Goal: Task Accomplishment & Management: Manage account settings

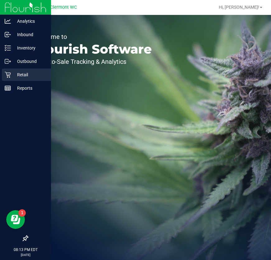
click at [6, 74] on icon at bounding box center [8, 75] width 6 height 6
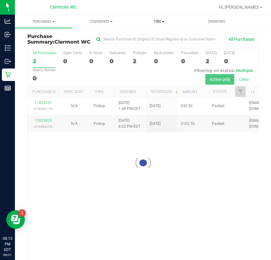
click at [150, 21] on span "Tills" at bounding box center [158, 22] width 57 height 6
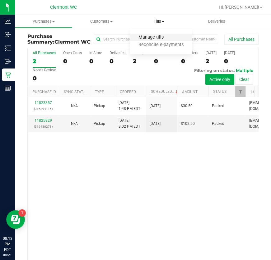
click at [152, 36] on span "Manage tills" at bounding box center [151, 37] width 42 height 5
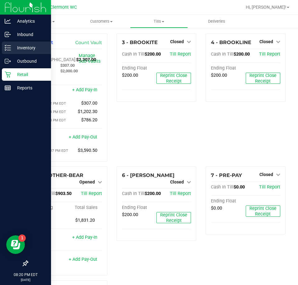
click at [26, 46] on p "Inventory" at bounding box center [29, 47] width 37 height 7
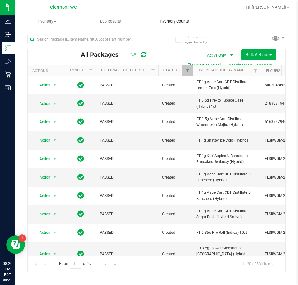
click at [162, 19] on span "Inventory Counts" at bounding box center [174, 22] width 46 height 6
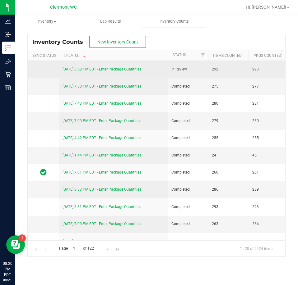
click at [121, 69] on link "[DATE] 6:58 PM EDT - Enter Package Quantities" at bounding box center [101, 69] width 79 height 4
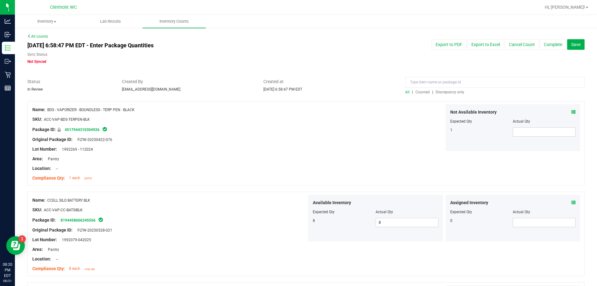
click at [271, 89] on div at bounding box center [494, 83] width 179 height 11
click at [271, 91] on span "Discrepancy only" at bounding box center [450, 92] width 29 height 4
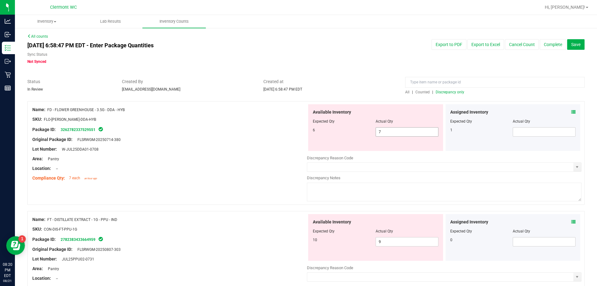
click at [271, 132] on span "7 7" at bounding box center [407, 131] width 63 height 9
type input "6"
click at [271, 244] on div "Available Inventory Expected Qty Actual Qty 10 9 9" at bounding box center [444, 263] width 275 height 99
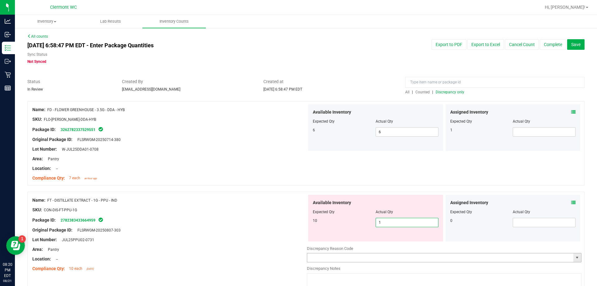
type input "10"
click at [271, 160] on div "Name: FD - FLOWER GREENHOUSE - 3.5G - DDA - HYB SKU: FLO-[PERSON_NAME]-DDA-HYB …" at bounding box center [305, 143] width 557 height 84
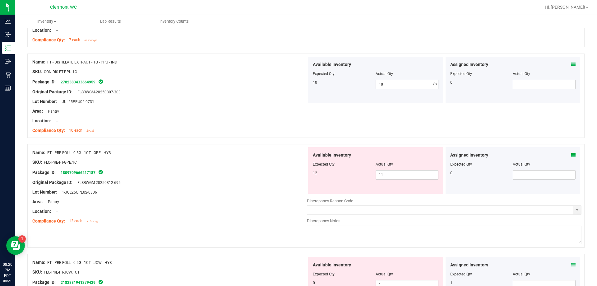
scroll to position [187, 0]
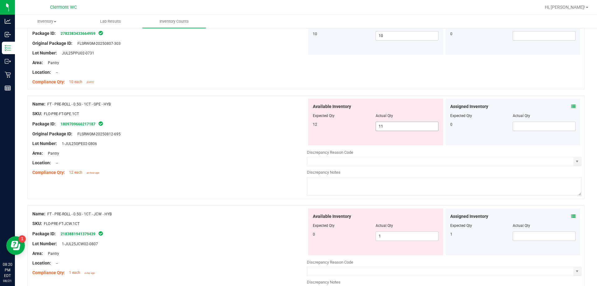
click at [271, 123] on span "11 11" at bounding box center [407, 126] width 63 height 9
type input "12"
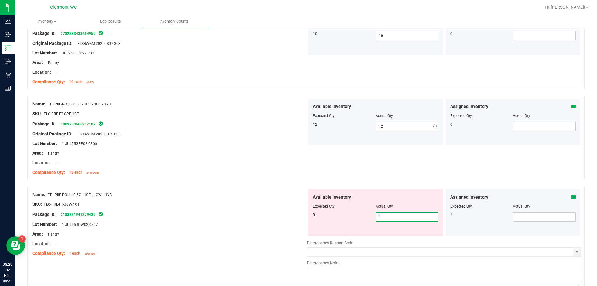
click at [271, 234] on div "Available Inventory Expected Qty Actual Qty 0 1 1" at bounding box center [375, 212] width 135 height 47
type input "0"
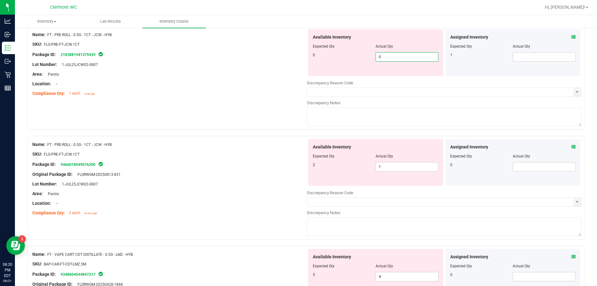
scroll to position [373, 0]
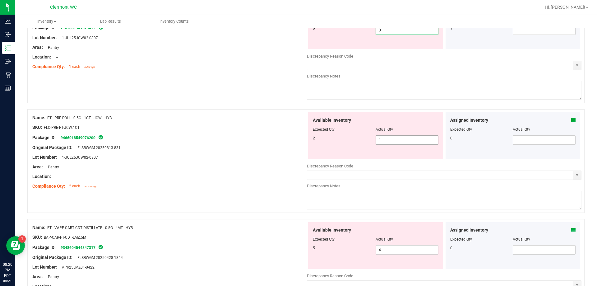
type input "0"
click at [271, 142] on div "Available Inventory Expected Qty Actual Qty 2 1 1" at bounding box center [444, 161] width 275 height 99
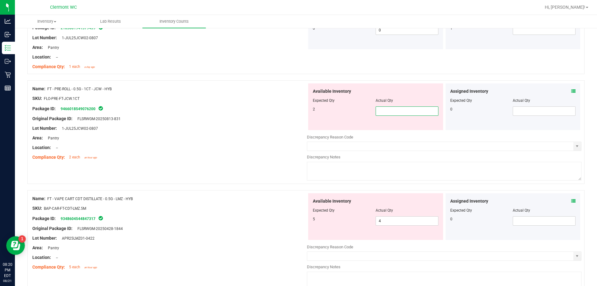
type input "2"
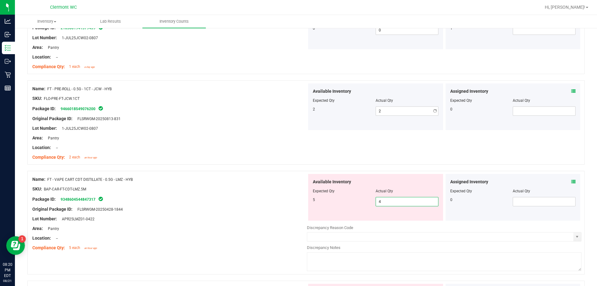
click at [271, 221] on div "Available Inventory Expected Qty Actual Qty 5 4 4" at bounding box center [444, 223] width 275 height 99
type input "5"
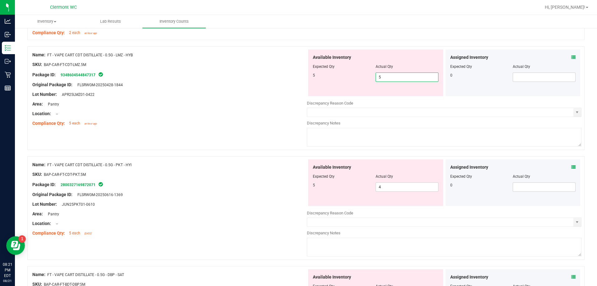
type input "5"
click at [271, 182] on div "Available Inventory Expected Qty Actual Qty 5 4 4" at bounding box center [375, 182] width 135 height 47
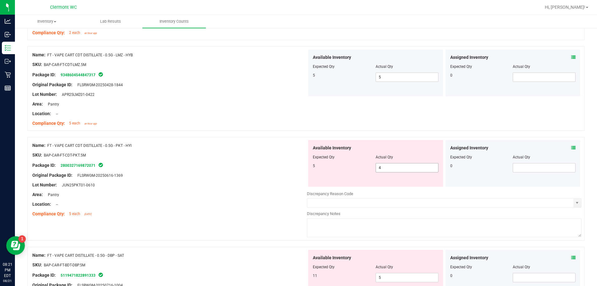
click at [271, 169] on span "4 4" at bounding box center [407, 167] width 63 height 9
type input "5"
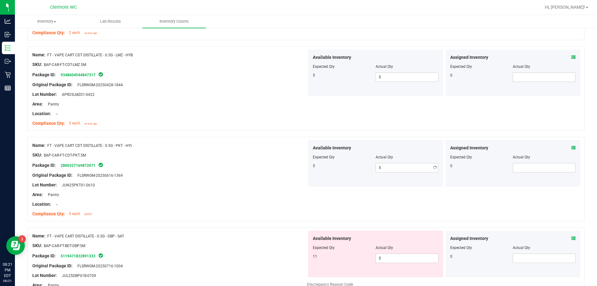
click at [271, 134] on div at bounding box center [305, 134] width 557 height 6
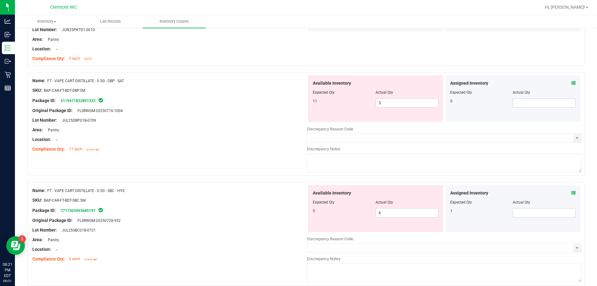
scroll to position [653, 0]
click at [271, 102] on span "5 5" at bounding box center [407, 102] width 63 height 9
type input "11"
click at [271, 213] on div "Available Inventory Expected Qty Actual Qty 5 6 6" at bounding box center [444, 234] width 275 height 99
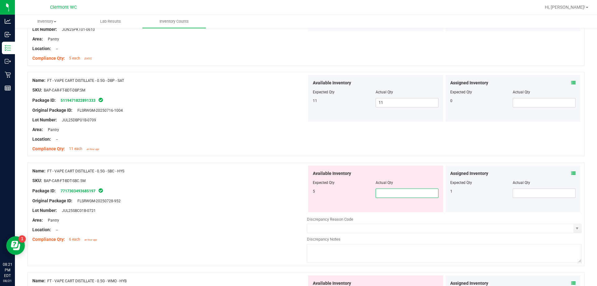
type input "5"
click at [271, 142] on div "Name: FT - VAPE CART DISTILLATE - 0.5G - DBP - SAT SKU: BAP-CAR-FT-BDT-DBP.5M P…" at bounding box center [305, 114] width 557 height 84
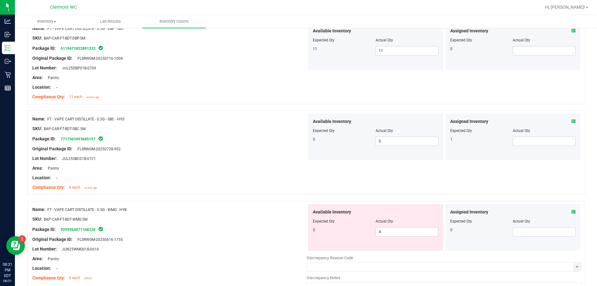
scroll to position [777, 0]
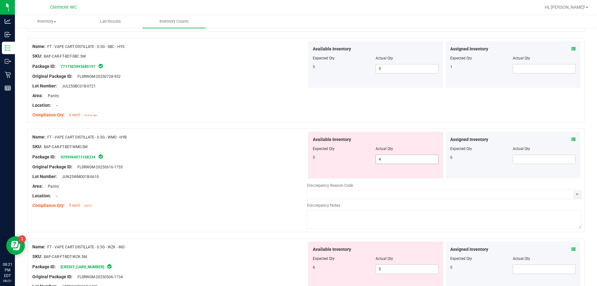
click at [271, 158] on span "4 4" at bounding box center [407, 159] width 63 height 9
type input "5"
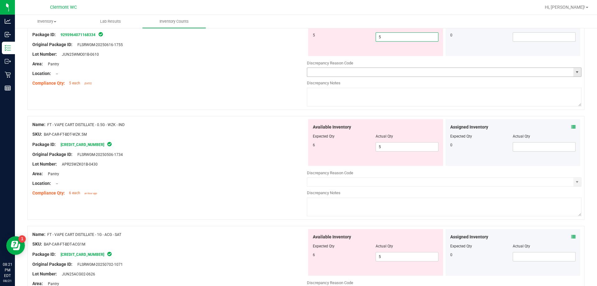
scroll to position [902, 0]
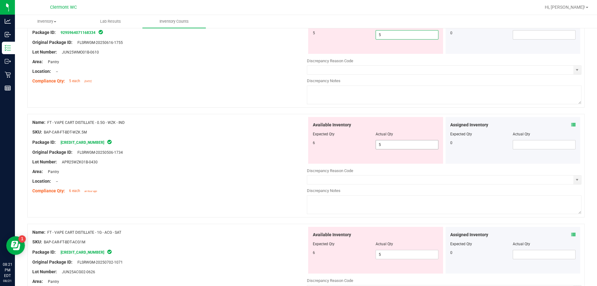
type input "5"
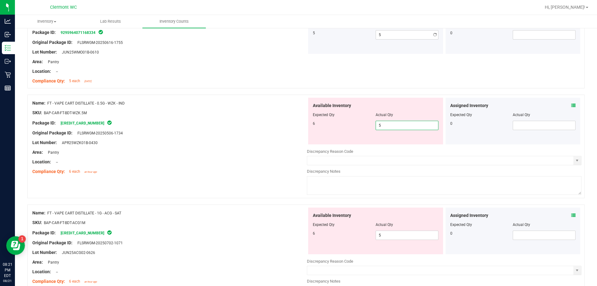
click at [271, 147] on div "Available Inventory Expected Qty Actual Qty 6 5 5" at bounding box center [444, 147] width 275 height 99
type input "5"
type input "6"
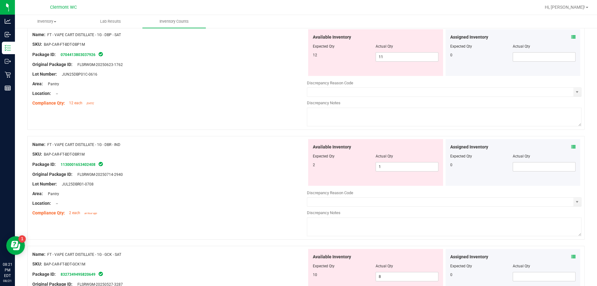
scroll to position [1062, 0]
click at [271, 167] on span "11 11" at bounding box center [407, 165] width 63 height 9
type input "12"
click at [271, 57] on span "5 5" at bounding box center [407, 55] width 63 height 9
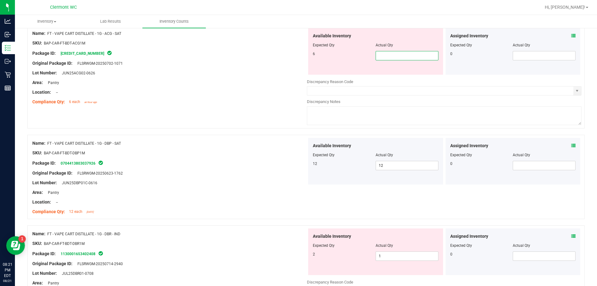
type input "6"
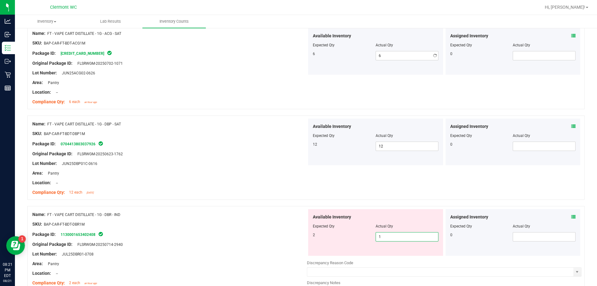
click at [271, 255] on div "Available Inventory Expected Qty Actual Qty 2 1 1" at bounding box center [375, 232] width 135 height 47
type input "2"
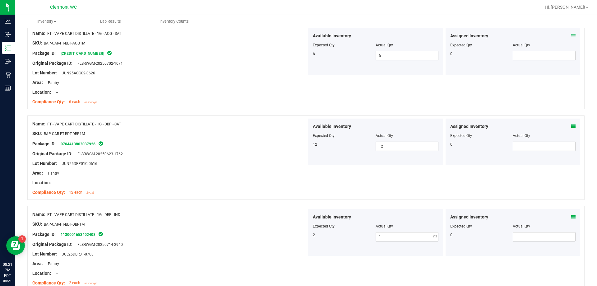
type input "2"
click at [271, 173] on div "Name: FT - VAPE CART DISTILLATE - 1G - DBP - SAT SKU: BAP-CAR-FT-BDT-DBP1M Pack…" at bounding box center [305, 157] width 557 height 84
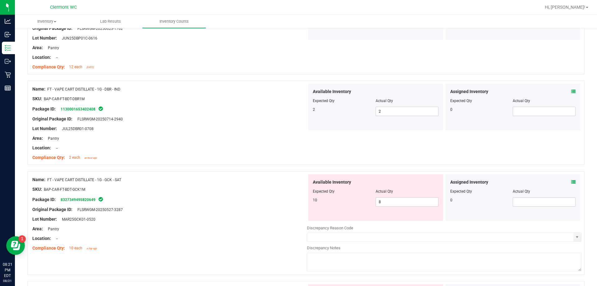
scroll to position [1248, 0]
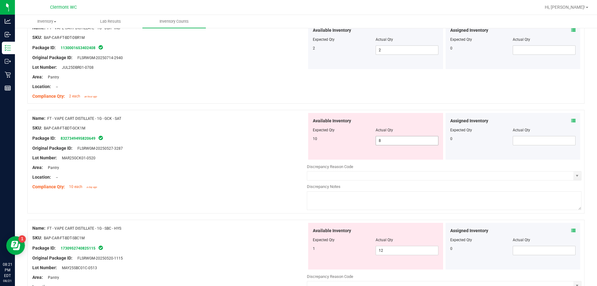
click at [271, 141] on span "8 8" at bounding box center [407, 140] width 63 height 9
type input "10"
click at [271, 158] on div "Available Inventory Expected Qty Actual Qty 10 10 10" at bounding box center [375, 136] width 135 height 47
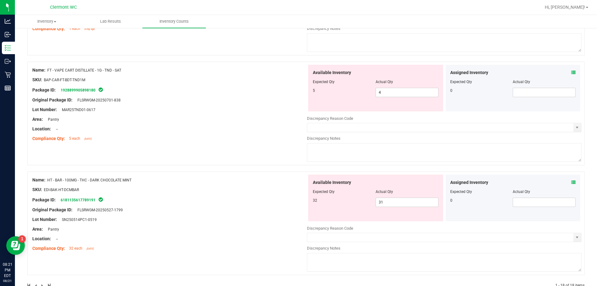
scroll to position [1497, 0]
click at [271, 201] on span "31 31" at bounding box center [407, 201] width 63 height 9
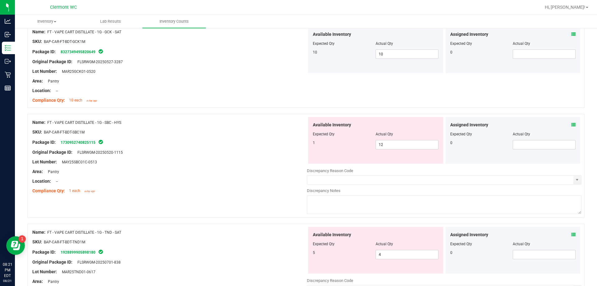
scroll to position [1373, 0]
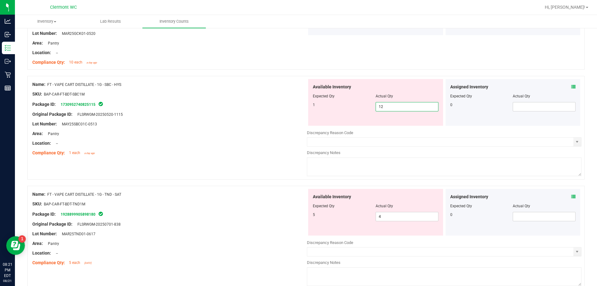
click at [271, 108] on span "12 12" at bounding box center [407, 106] width 63 height 9
type input "1"
click at [271, 60] on div "Name: FT - VAPE CART DISTILLATE - 1G - GCK - SAT SKU: BAP-CAR-FT-BDT-GCK1M Pack…" at bounding box center [305, 27] width 557 height 84
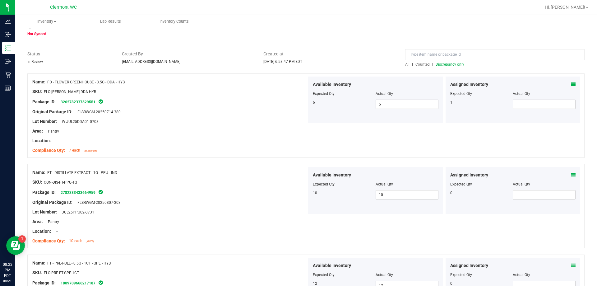
scroll to position [0, 0]
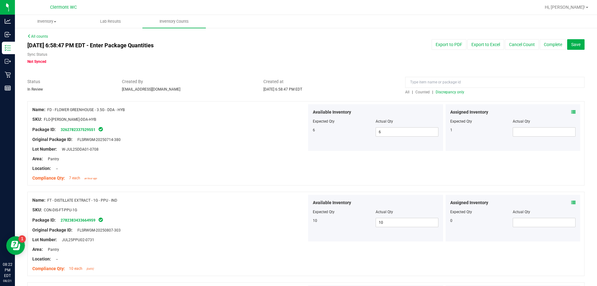
click at [271, 94] on span "Discrepancy only" at bounding box center [450, 92] width 29 height 4
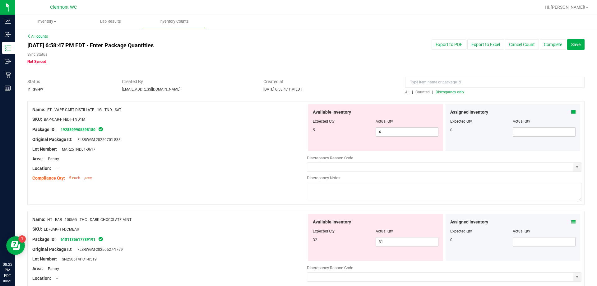
click at [271, 94] on span "Discrepancy only" at bounding box center [450, 92] width 29 height 4
click at [46, 61] on span "Not Synced" at bounding box center [36, 61] width 19 height 4
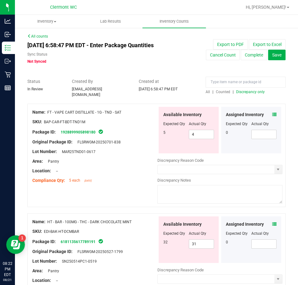
click at [271, 113] on icon at bounding box center [274, 115] width 4 height 4
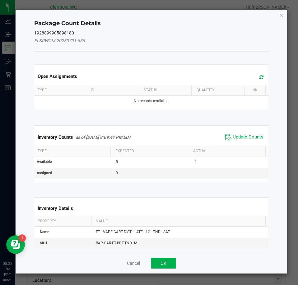
click at [251, 133] on span "Update Counts" at bounding box center [244, 137] width 41 height 9
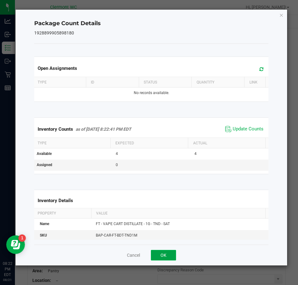
click at [163, 257] on button "OK" at bounding box center [163, 255] width 25 height 11
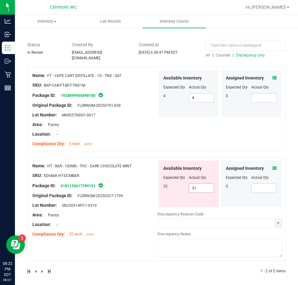
scroll to position [37, 0]
click at [271, 166] on icon at bounding box center [274, 168] width 4 height 4
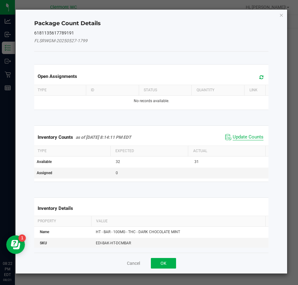
click at [246, 134] on span "Update Counts" at bounding box center [248, 137] width 31 height 6
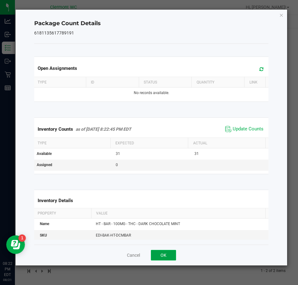
click at [165, 254] on button "OK" at bounding box center [163, 255] width 25 height 11
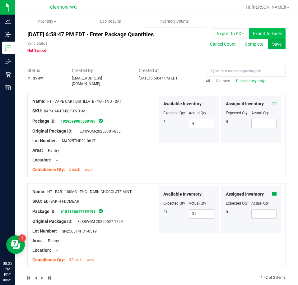
scroll to position [0, 0]
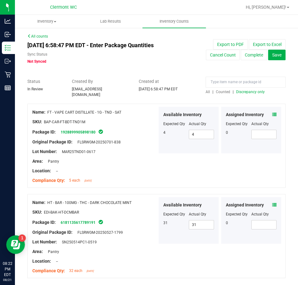
click at [237, 94] on span "Discrepancy only" at bounding box center [250, 92] width 29 height 4
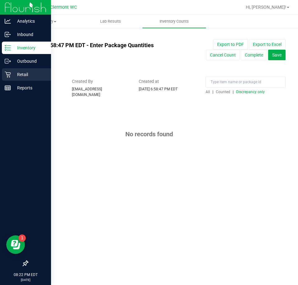
click at [19, 79] on div "Retail" at bounding box center [26, 74] width 49 height 12
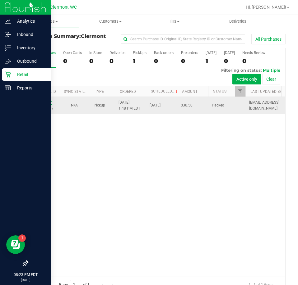
click at [49, 101] on link "11823357" at bounding box center [43, 102] width 17 height 4
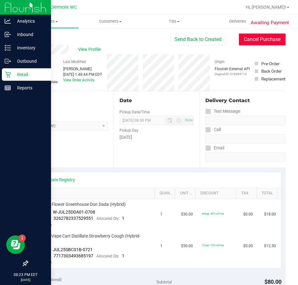
click at [265, 38] on button "Cancel Purchase" at bounding box center [262, 40] width 47 height 12
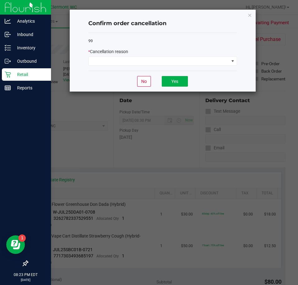
click at [169, 69] on div "99 * Cancellation reason" at bounding box center [162, 52] width 149 height 38
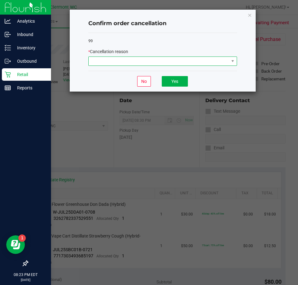
click at [169, 58] on span at bounding box center [159, 61] width 140 height 9
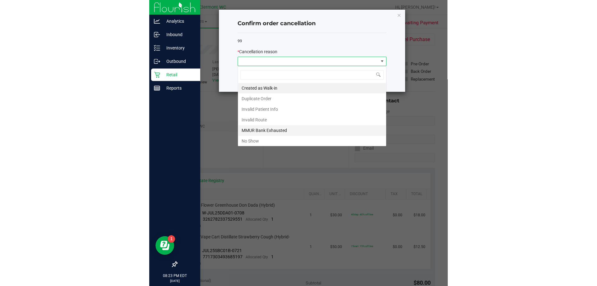
scroll to position [9, 149]
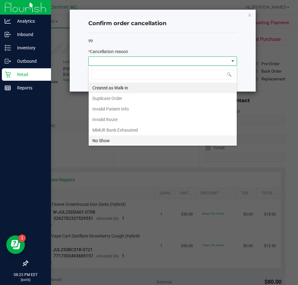
click at [143, 139] on li "No Show" at bounding box center [163, 141] width 148 height 11
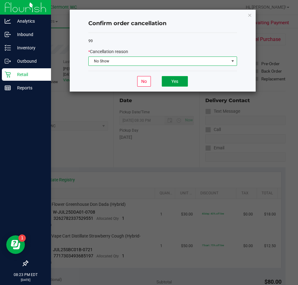
click at [169, 80] on button "Yes" at bounding box center [175, 81] width 26 height 11
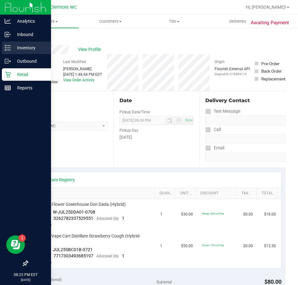
click at [12, 47] on p "Inventory" at bounding box center [29, 47] width 37 height 7
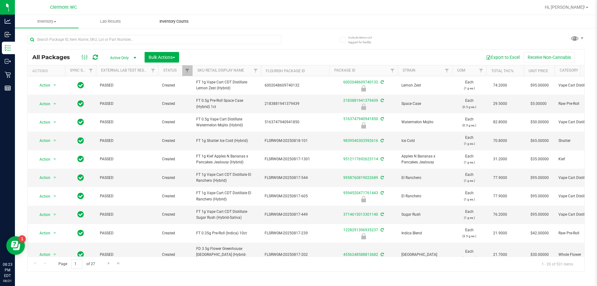
click at [177, 19] on span "Inventory Counts" at bounding box center [174, 22] width 46 height 6
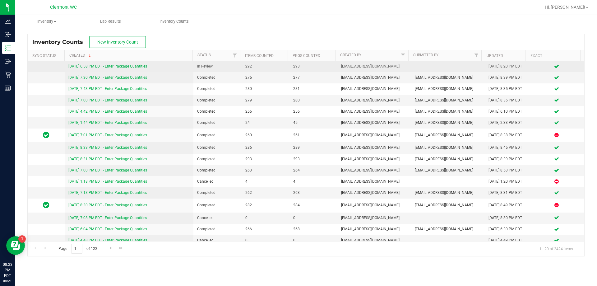
click at [136, 64] on link "[DATE] 6:58 PM EDT - Enter Package Quantities" at bounding box center [107, 66] width 79 height 4
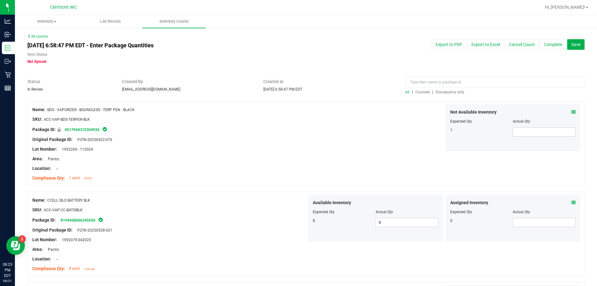
click at [271, 94] on span "Discrepancy only" at bounding box center [450, 92] width 29 height 4
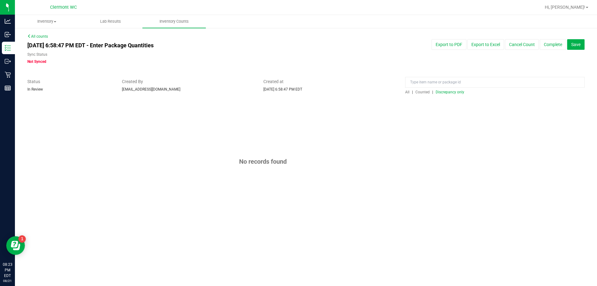
click at [271, 92] on span "Discrepancy only" at bounding box center [450, 92] width 29 height 4
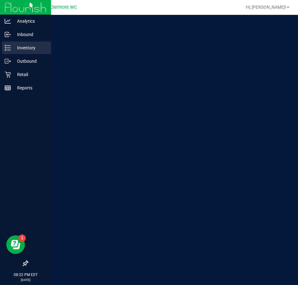
click at [16, 44] on div "Inventory" at bounding box center [26, 48] width 49 height 12
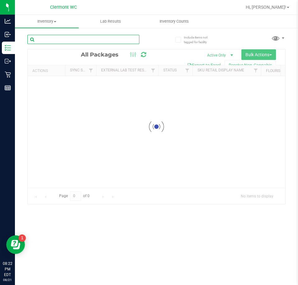
click at [88, 37] on input "text" at bounding box center [83, 39] width 112 height 9
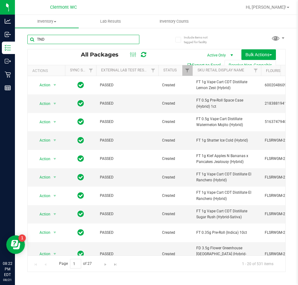
type input "TND"
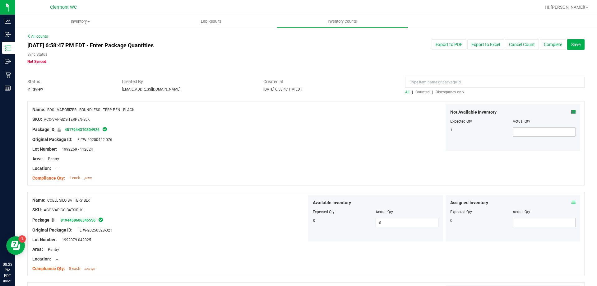
click at [459, 94] on div "All | Counted | Discrepancy only" at bounding box center [494, 92] width 179 height 6
click at [456, 91] on span "Discrepancy only" at bounding box center [450, 92] width 29 height 4
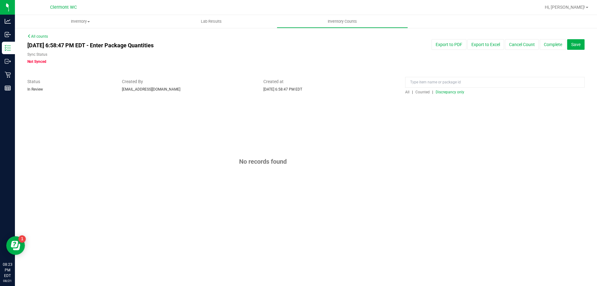
click at [456, 91] on span "Discrepancy only" at bounding box center [450, 92] width 29 height 4
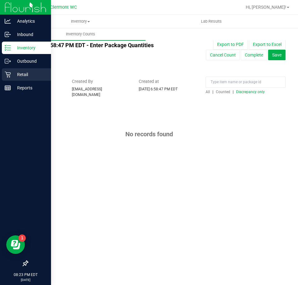
click at [16, 71] on p "Retail" at bounding box center [29, 74] width 37 height 7
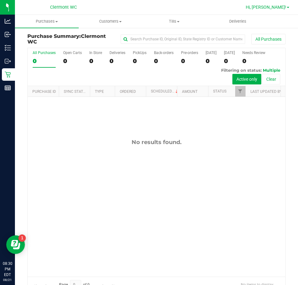
click at [286, 5] on link "Hi, [PERSON_NAME]!" at bounding box center [267, 7] width 49 height 7
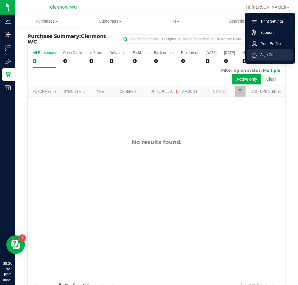
click at [275, 51] on li "Sign Out" at bounding box center [270, 54] width 47 height 11
